Goal: Task Accomplishment & Management: Understand process/instructions

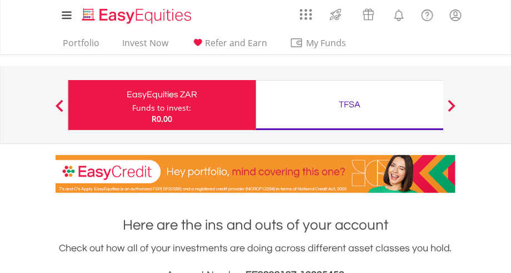
scroll to position [238, 0]
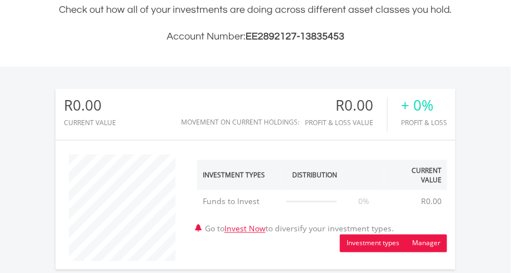
click at [430, 238] on button "Manager" at bounding box center [427, 244] width 42 height 18
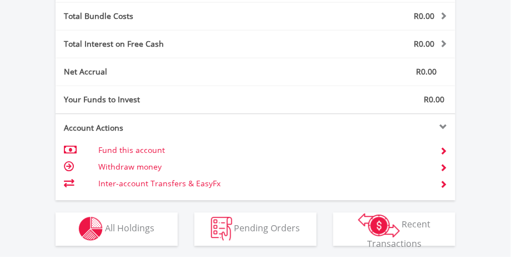
scroll to position [594, 0]
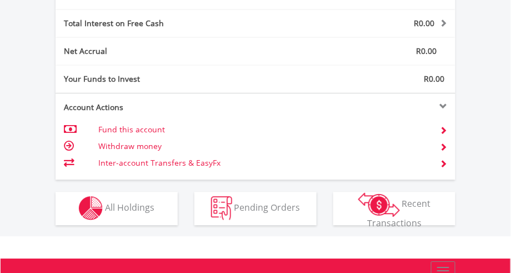
click at [445, 126] on span at bounding box center [444, 130] width 8 height 8
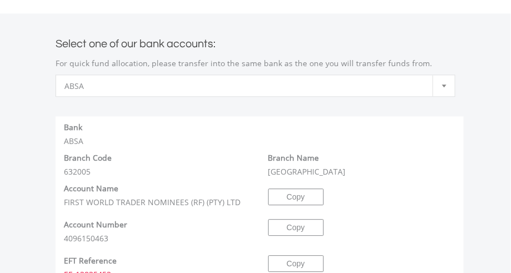
scroll to position [534, 0]
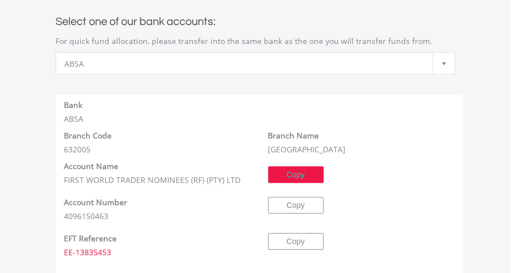
click at [299, 166] on button "Copy" at bounding box center [296, 174] width 56 height 17
click at [406, 130] on div "Branch Name Hyde Park" at bounding box center [362, 142] width 205 height 25
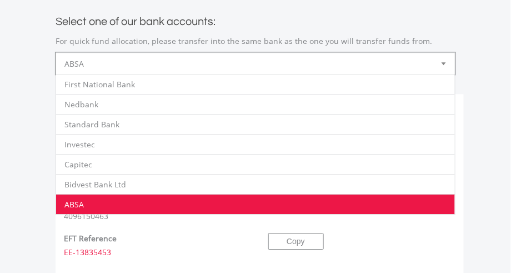
click at [445, 62] on b at bounding box center [444, 63] width 4 height 3
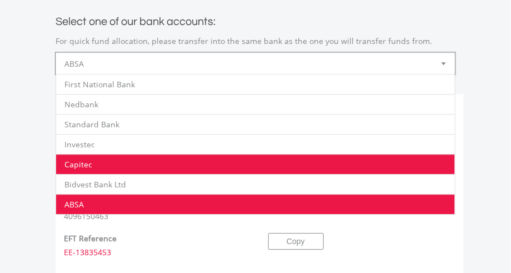
click at [93, 154] on li "Capitec" at bounding box center [255, 164] width 399 height 20
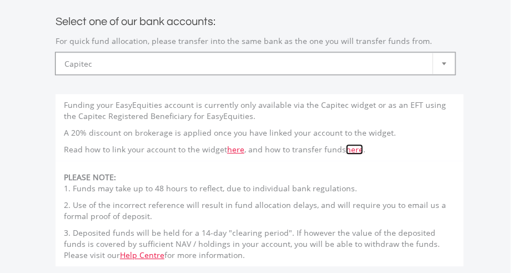
click at [351, 144] on link "here" at bounding box center [354, 149] width 17 height 11
